Goal: Task Accomplishment & Management: Use online tool/utility

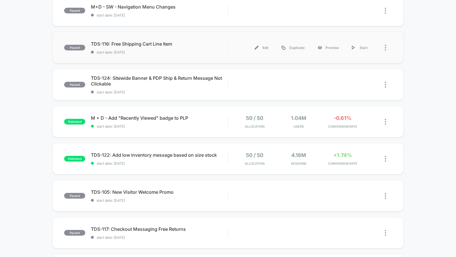
scroll to position [115, 0]
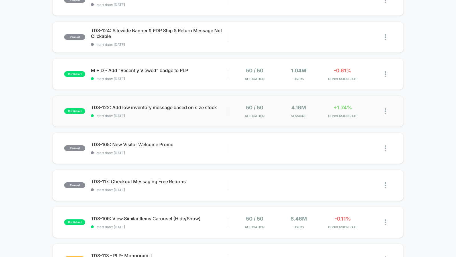
click at [274, 109] on div "50 / 50 Allocation" at bounding box center [254, 110] width 41 height 13
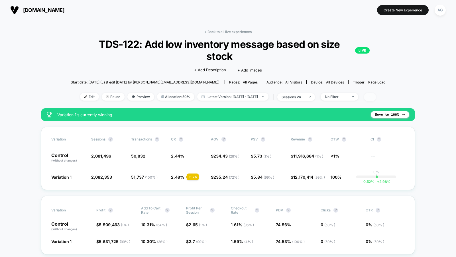
click at [376, 97] on span at bounding box center [370, 97] width 12 height 8
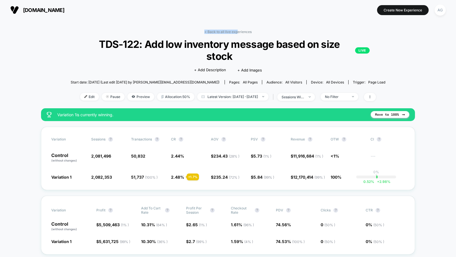
drag, startPoint x: 237, startPoint y: 30, endPoint x: 243, endPoint y: 26, distance: 7.8
click at [241, 33] on link "< Back to all live experiences" at bounding box center [227, 32] width 47 height 4
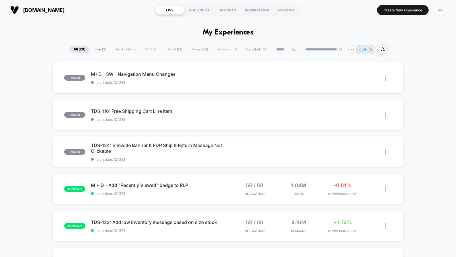
click at [440, 12] on div "AG" at bounding box center [439, 10] width 11 height 11
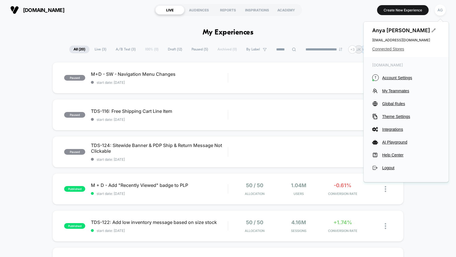
click at [397, 49] on span "Connected Stores" at bounding box center [406, 49] width 68 height 5
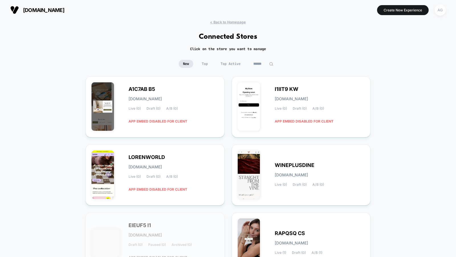
click at [439, 13] on div "AG" at bounding box center [439, 10] width 11 height 11
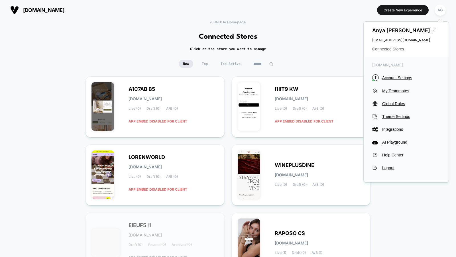
click at [395, 51] on span "Connected Stores" at bounding box center [406, 49] width 68 height 5
click at [335, 40] on div "< Back to Homepage Connected Stores Click on the store you want to manage New T…" at bounding box center [228, 235] width 456 height 430
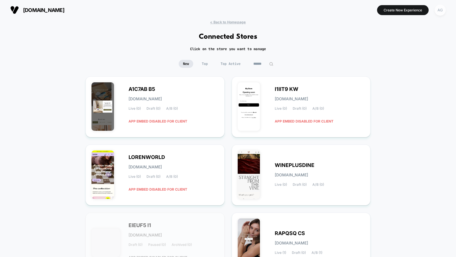
click at [441, 11] on div "AG" at bounding box center [439, 10] width 11 height 11
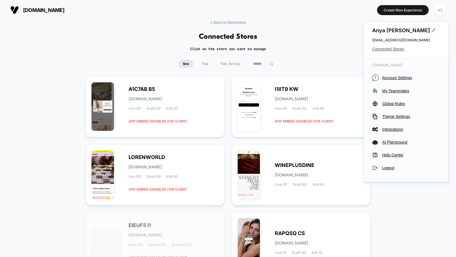
click at [384, 49] on span "Connected Stores" at bounding box center [406, 49] width 68 height 5
click at [391, 49] on span "Connected Stores" at bounding box center [406, 49] width 68 height 5
click at [229, 64] on span "Top Active" at bounding box center [230, 64] width 28 height 8
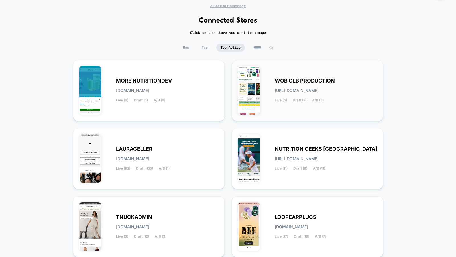
scroll to position [32, 0]
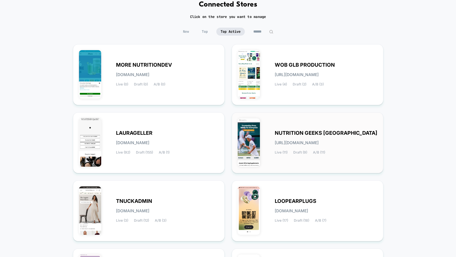
click at [284, 141] on span "[URL][DOMAIN_NAME]" at bounding box center [296, 143] width 44 height 4
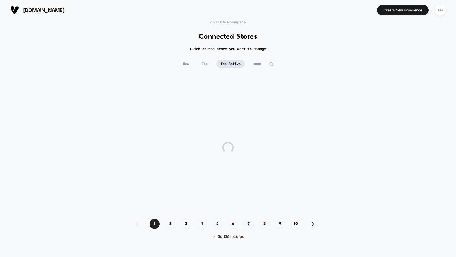
scroll to position [0, 0]
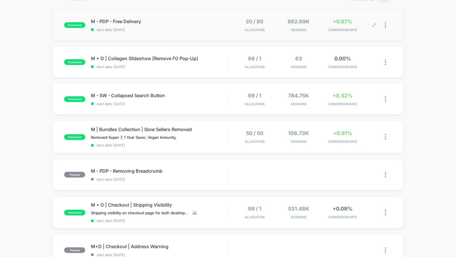
scroll to position [62, 0]
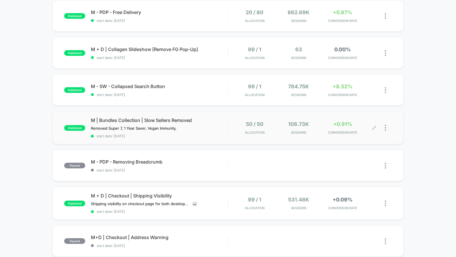
click at [278, 134] on span "Sessions" at bounding box center [298, 132] width 41 height 4
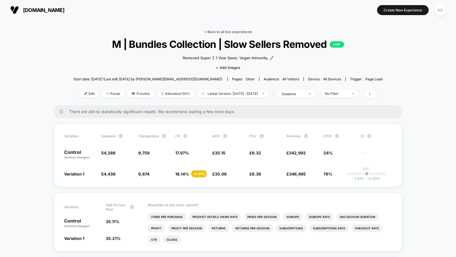
click at [224, 33] on link "< Back to all live experiences" at bounding box center [227, 32] width 47 height 4
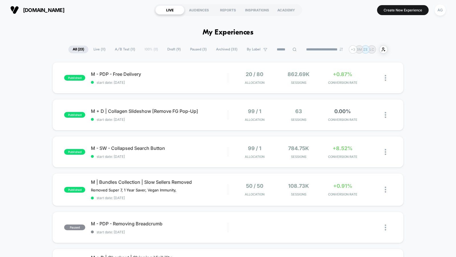
click at [127, 48] on span "A/B Test ( 11 )" at bounding box center [124, 50] width 29 height 8
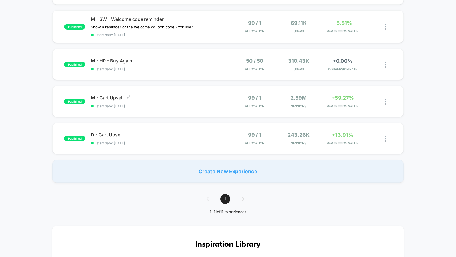
scroll to position [306, 0]
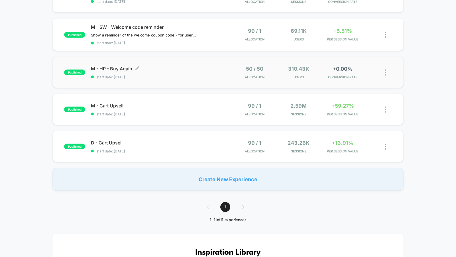
click at [185, 66] on span "M - HP - Buy Again Click to edit experience details" at bounding box center [159, 69] width 137 height 6
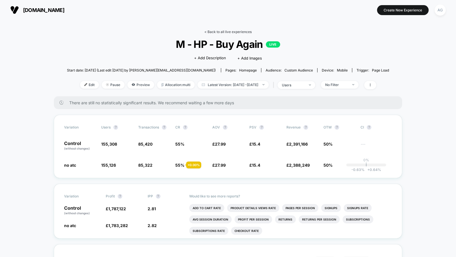
click at [217, 31] on link "< Back to all live experiences" at bounding box center [227, 32] width 47 height 4
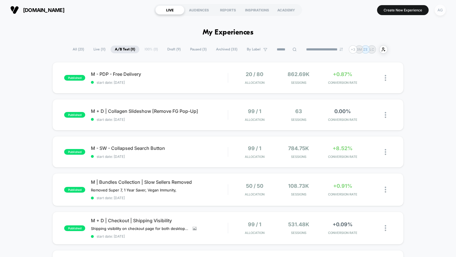
click at [439, 12] on div "AG" at bounding box center [439, 10] width 11 height 11
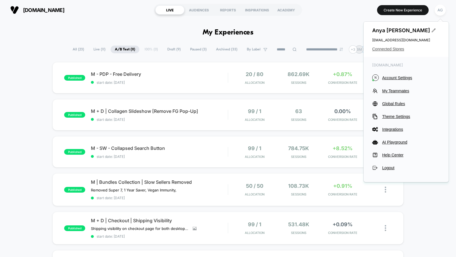
click at [383, 48] on span "Connected Stores" at bounding box center [406, 49] width 68 height 5
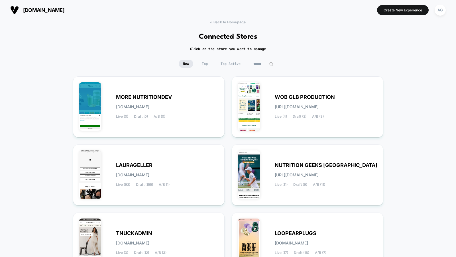
click at [257, 65] on input at bounding box center [263, 64] width 28 height 8
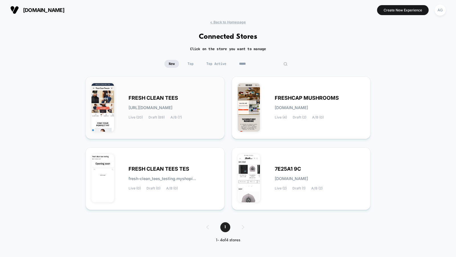
type input "*****"
click at [189, 103] on div "FRESH CLEAN TEES [URL][DOMAIN_NAME] Live (20) Draft (89) A/B (7)" at bounding box center [173, 107] width 90 height 23
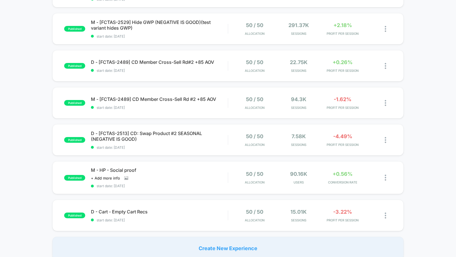
scroll to position [109, 0]
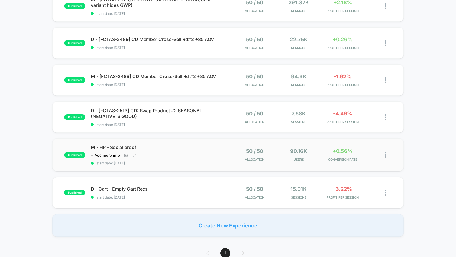
click at [204, 153] on div "M - HP - Social proof Click to view images Click to edit experience details + A…" at bounding box center [159, 154] width 137 height 21
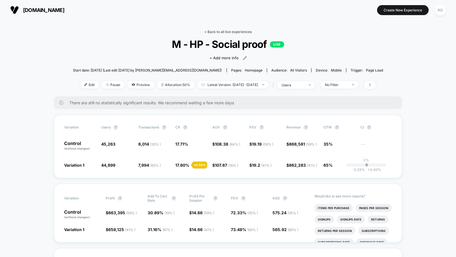
click at [236, 31] on link "< Back to all live experiences" at bounding box center [227, 32] width 47 height 4
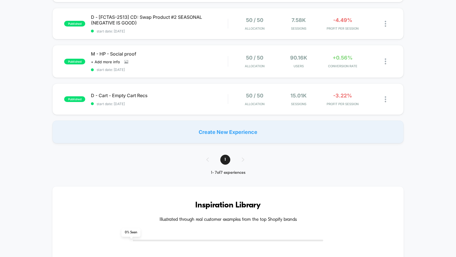
scroll to position [186, 0]
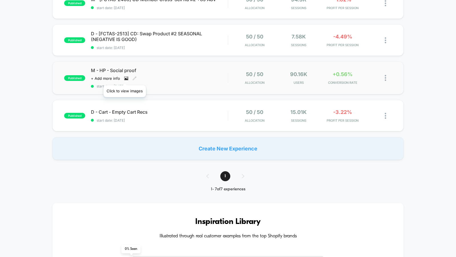
click at [125, 78] on icon at bounding box center [126, 78] width 3 height 2
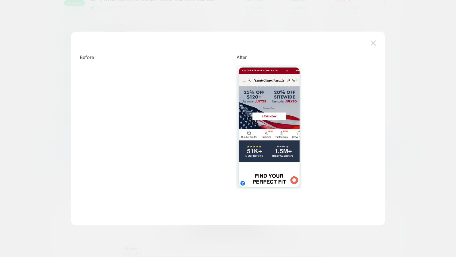
click at [48, 109] on div at bounding box center [228, 128] width 456 height 257
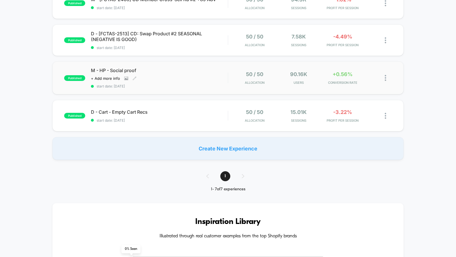
click at [209, 84] on span "start date: [DATE]" at bounding box center [159, 86] width 137 height 4
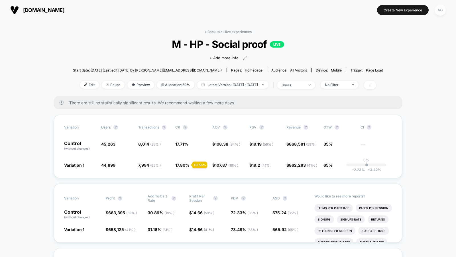
click at [440, 9] on div "AG" at bounding box center [439, 10] width 11 height 11
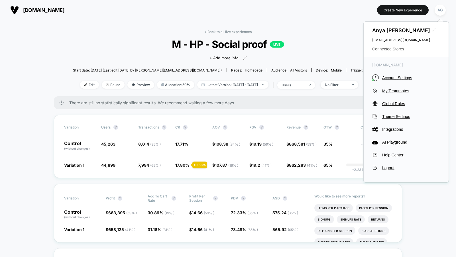
click at [392, 50] on span "Connected Stores" at bounding box center [406, 49] width 68 height 5
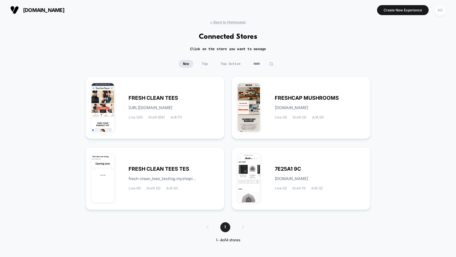
click at [442, 9] on div "AG" at bounding box center [439, 10] width 11 height 11
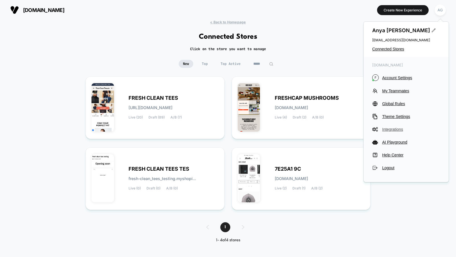
click at [398, 129] on span "Integrations" at bounding box center [411, 129] width 58 height 5
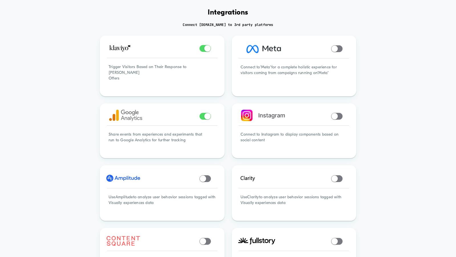
scroll to position [2, 0]
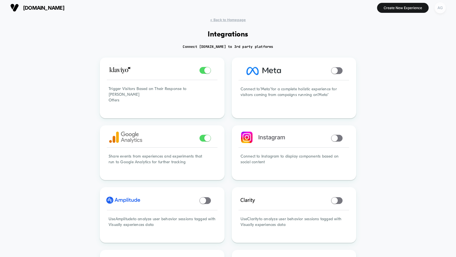
click at [442, 10] on div "AG" at bounding box center [439, 7] width 11 height 11
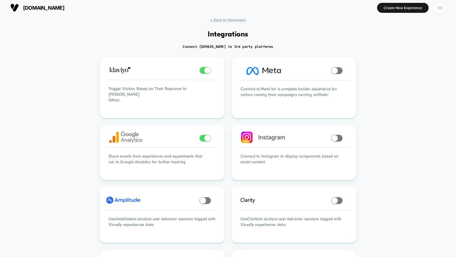
click at [437, 9] on div "AG" at bounding box center [439, 7] width 11 height 11
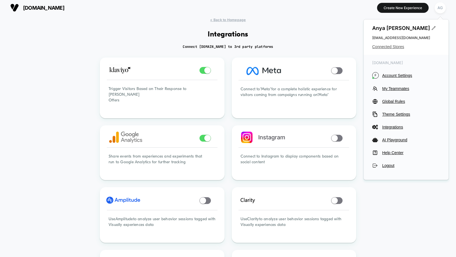
click at [396, 45] on span "Connected Stores" at bounding box center [406, 46] width 68 height 5
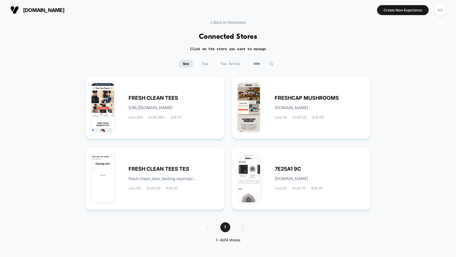
click at [261, 63] on input "*****" at bounding box center [263, 64] width 28 height 8
click at [261, 63] on input "*****" at bounding box center [263, 64] width 57 height 8
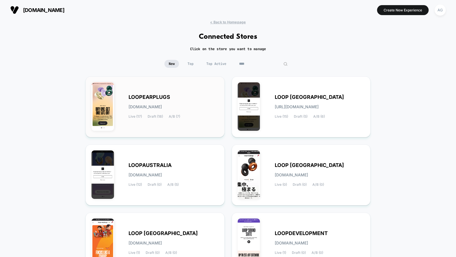
type input "****"
click at [157, 101] on div "LOOPEARPLUGS [DOMAIN_NAME] Live (17) Draft (18) A/B (7)" at bounding box center [173, 106] width 90 height 23
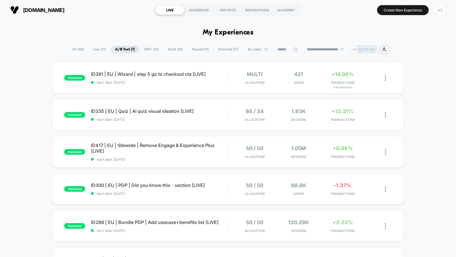
click at [442, 12] on div "AG" at bounding box center [439, 10] width 11 height 11
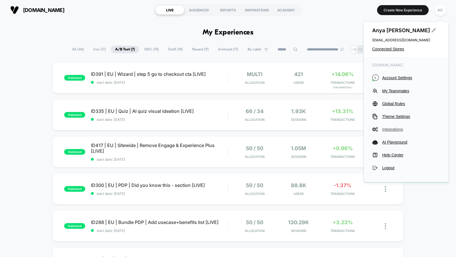
click at [391, 130] on span "Integrations" at bounding box center [411, 129] width 58 height 5
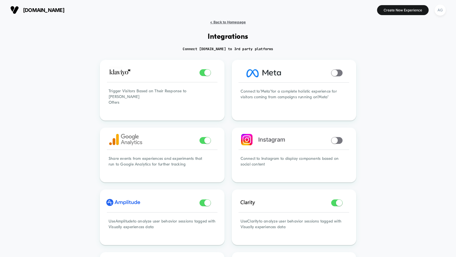
click at [237, 22] on span "< Back to Homepage" at bounding box center [228, 22] width 36 height 4
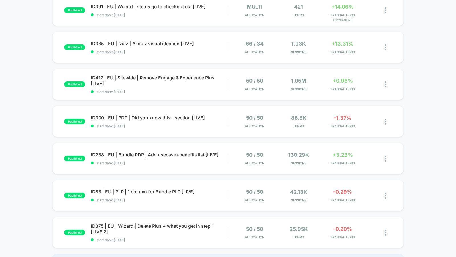
scroll to position [68, 0]
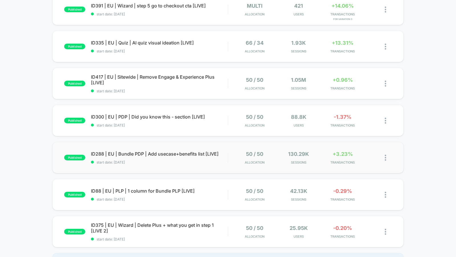
click at [216, 167] on div "published ID288 | EU | Bundle PDP | Add usecase+benefits list [LIVE] start date…" at bounding box center [227, 157] width 351 height 31
click at [221, 162] on div "ID288 | EU | Bundle PDP | Add usecase+benefits list [LIVE] Click to edit experi…" at bounding box center [159, 157] width 137 height 19
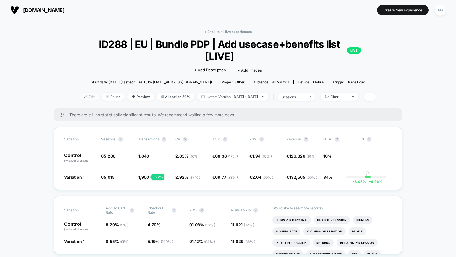
click at [80, 96] on span "Edit" at bounding box center [89, 97] width 19 height 8
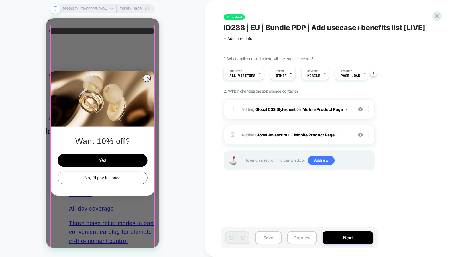
scroll to position [189, 0]
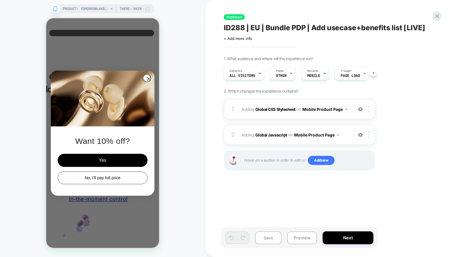
click at [338, 114] on div "1 Adding Global CSS Stylesheet on Mobile Product Page Copy to Desktop Target Al…" at bounding box center [299, 109] width 151 height 20
click at [353, 110] on div "1 Adding Global CSS Stylesheet on Mobile Product Page Copy to Desktop Target Al…" at bounding box center [299, 109] width 151 height 20
click at [278, 110] on b "Global CSS Stylesheet" at bounding box center [275, 108] width 40 height 5
click at [278, 108] on b "Global CSS Stylesheet" at bounding box center [275, 108] width 40 height 5
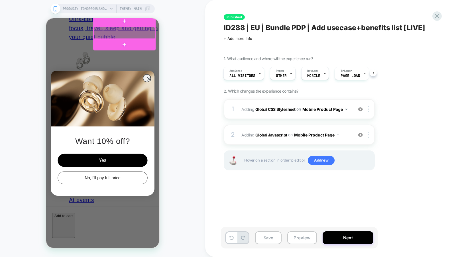
scroll to position [0, 0]
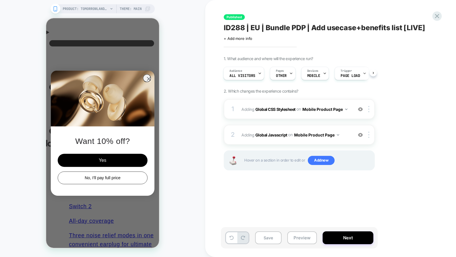
scroll to position [113, 0]
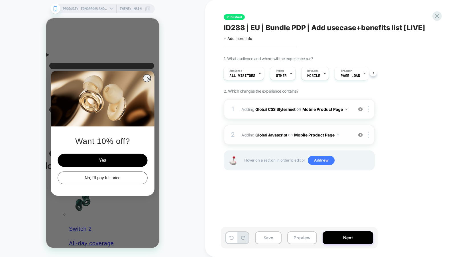
click at [360, 132] on div at bounding box center [359, 135] width 9 height 6
click at [360, 132] on img at bounding box center [360, 134] width 5 height 5
click at [360, 110] on img at bounding box center [360, 109] width 5 height 5
click at [359, 132] on img at bounding box center [360, 134] width 5 height 5
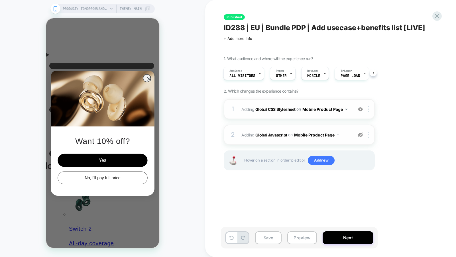
click at [359, 132] on img at bounding box center [360, 134] width 5 height 5
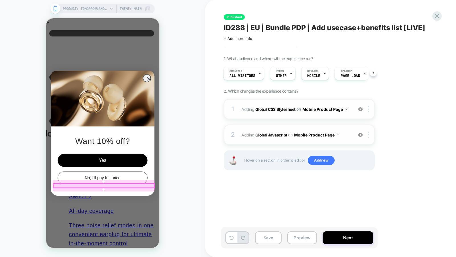
scroll to position [146, 0]
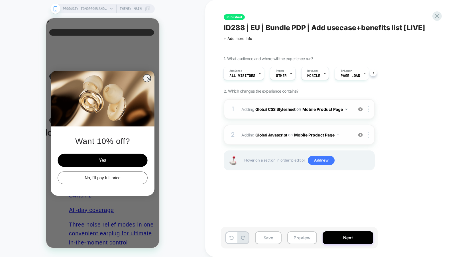
click at [361, 133] on img at bounding box center [360, 134] width 5 height 5
click at [359, 134] on img at bounding box center [360, 134] width 5 height 5
click at [360, 107] on img at bounding box center [360, 109] width 5 height 5
click at [359, 134] on img at bounding box center [360, 134] width 5 height 5
click at [360, 111] on div at bounding box center [359, 109] width 9 height 6
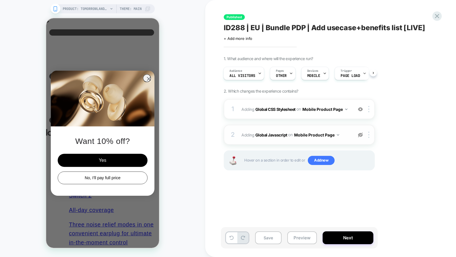
click at [360, 135] on img at bounding box center [360, 134] width 5 height 5
click at [360, 110] on img at bounding box center [360, 109] width 5 height 5
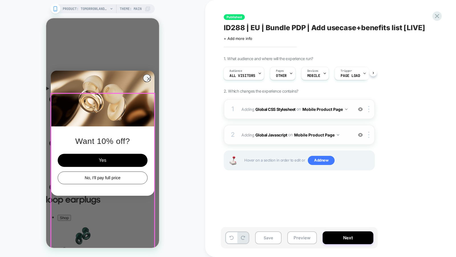
scroll to position [52, 0]
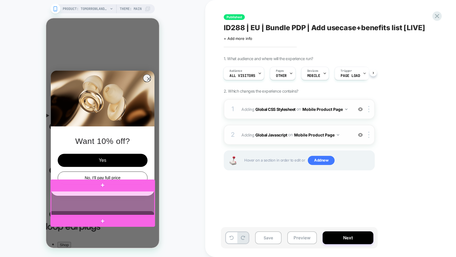
click at [121, 207] on div at bounding box center [102, 203] width 103 height 24
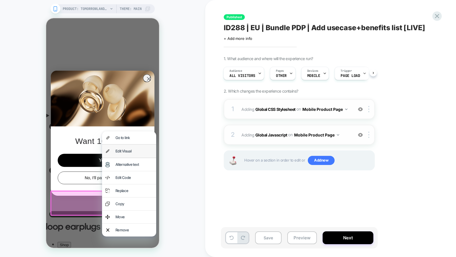
click at [135, 153] on div "Edit Visual" at bounding box center [133, 151] width 37 height 6
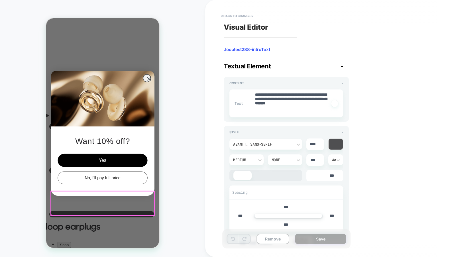
type textarea "*"
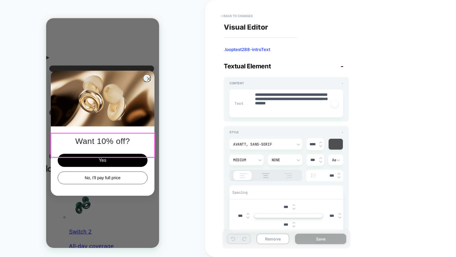
scroll to position [122, 0]
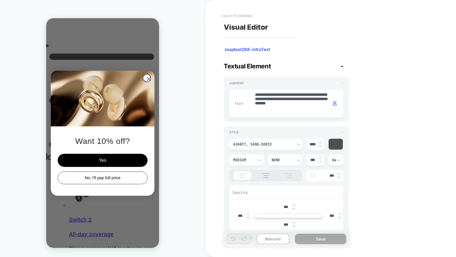
click at [235, 17] on button "< Back to changes" at bounding box center [237, 15] width 38 height 9
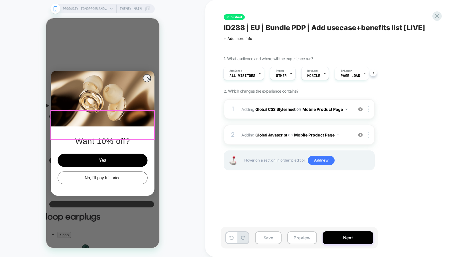
scroll to position [0, 0]
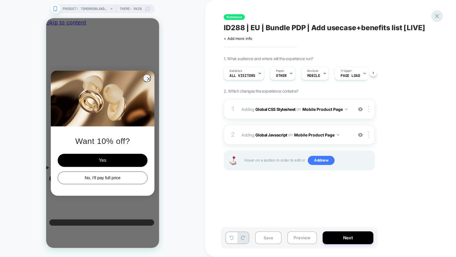
click at [441, 14] on div at bounding box center [437, 16] width 12 height 12
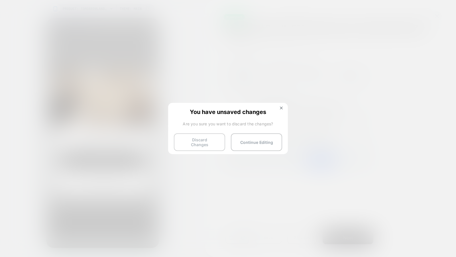
click at [202, 144] on button "Discard Changes" at bounding box center [199, 142] width 51 height 18
